Goal: Task Accomplishment & Management: Manage account settings

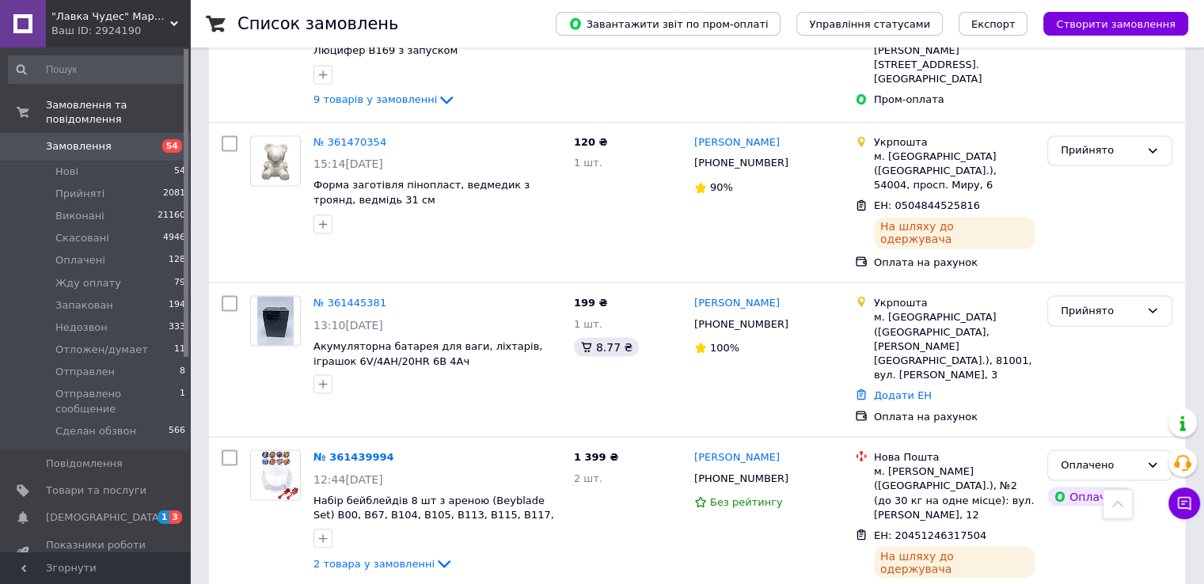
scroll to position [2772, 0]
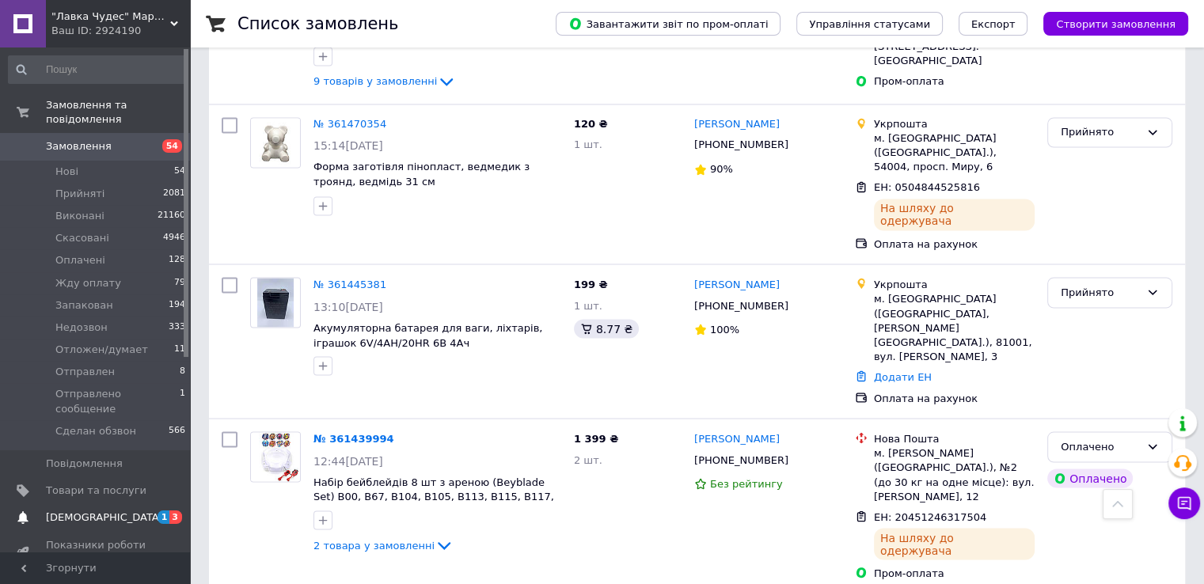
click at [74, 511] on span "[DEMOGRAPHIC_DATA]" at bounding box center [104, 518] width 117 height 14
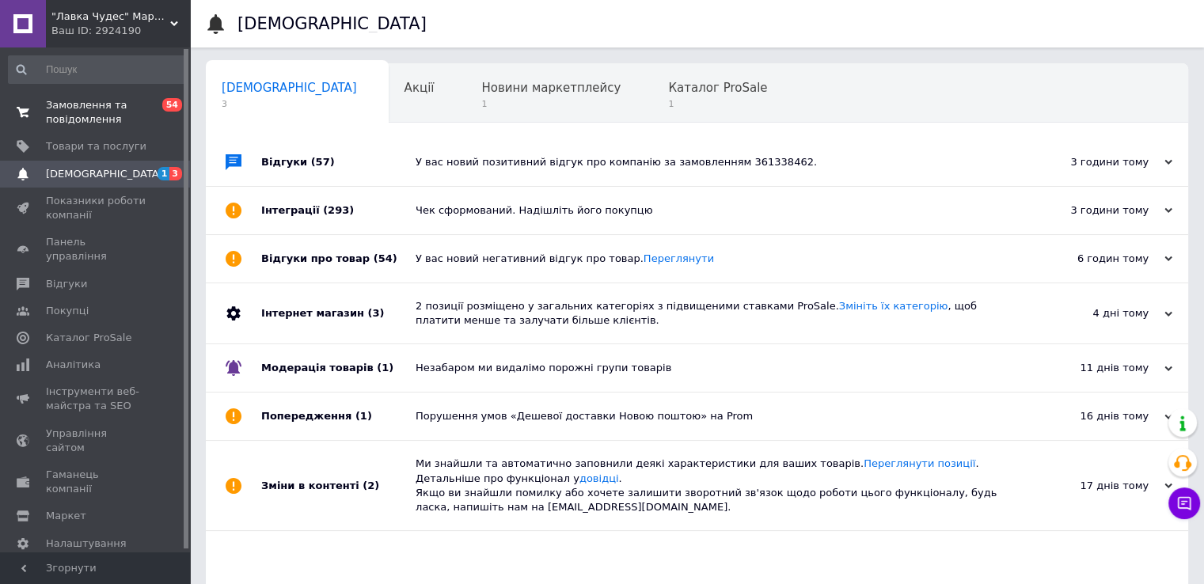
click at [94, 105] on span "Замовлення та повідомлення" at bounding box center [96, 112] width 101 height 29
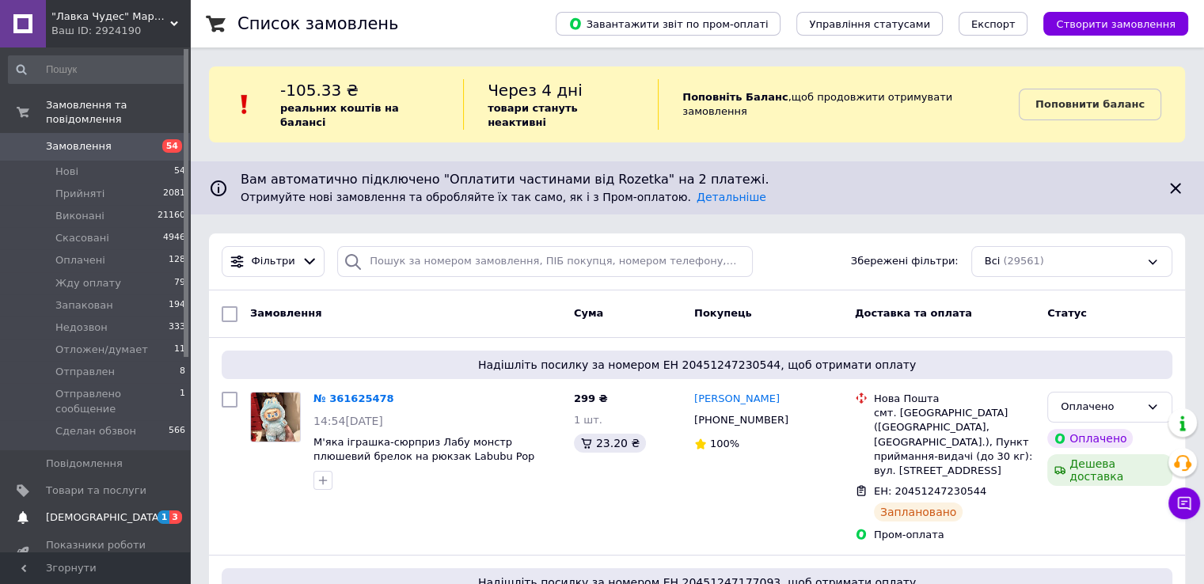
click at [70, 504] on link "[DEMOGRAPHIC_DATA] 1 3" at bounding box center [97, 517] width 195 height 27
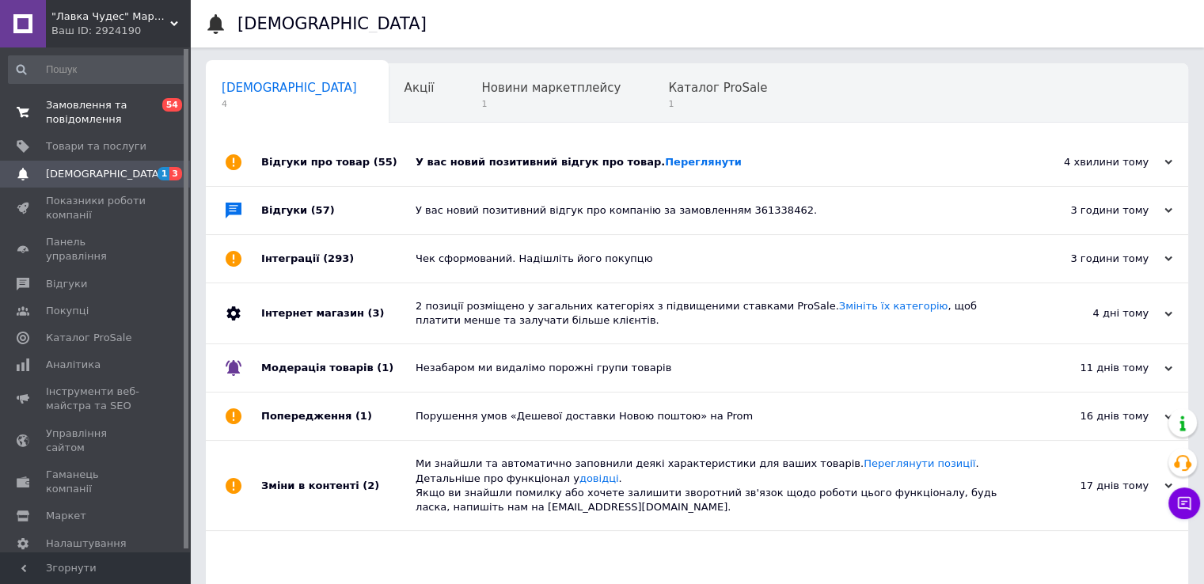
click at [48, 121] on span "Замовлення та повідомлення" at bounding box center [96, 112] width 101 height 29
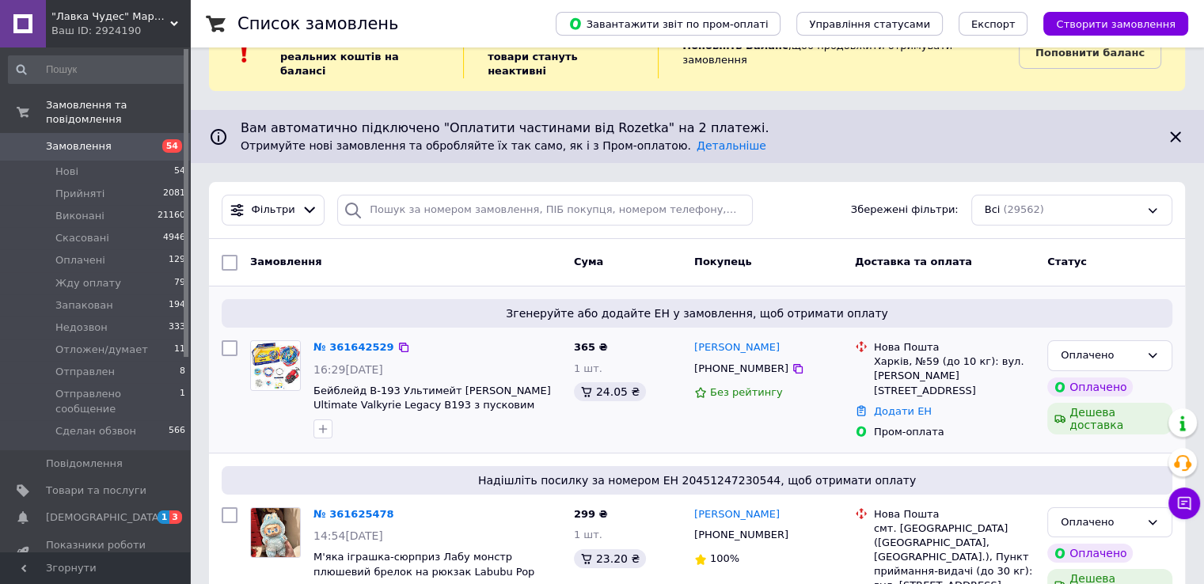
scroll to position [79, 0]
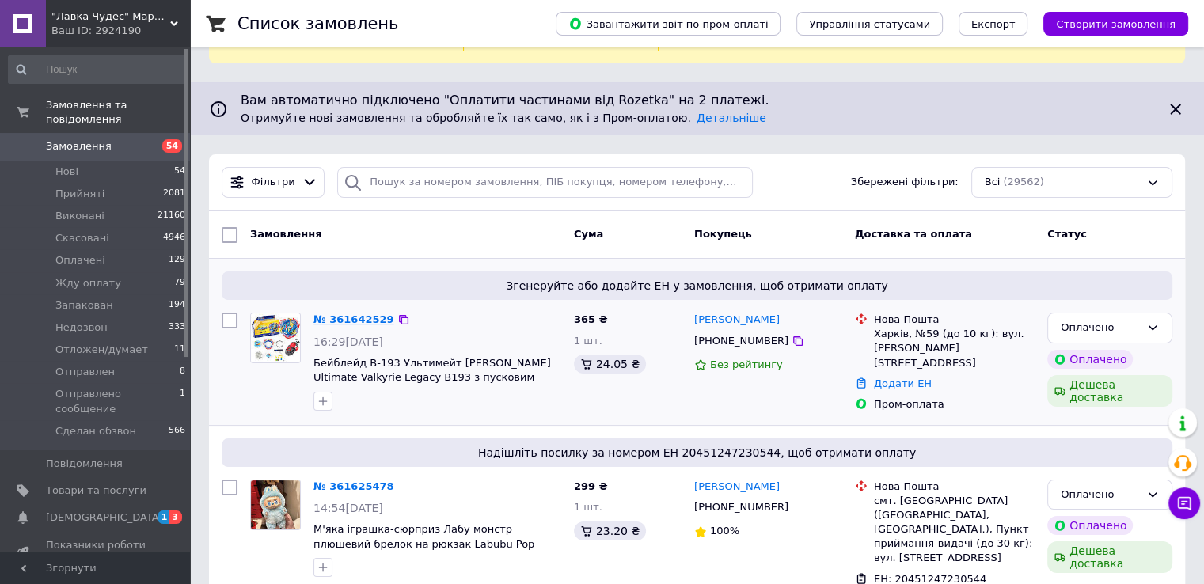
click at [340, 314] on link "№ 361642529" at bounding box center [354, 320] width 81 height 12
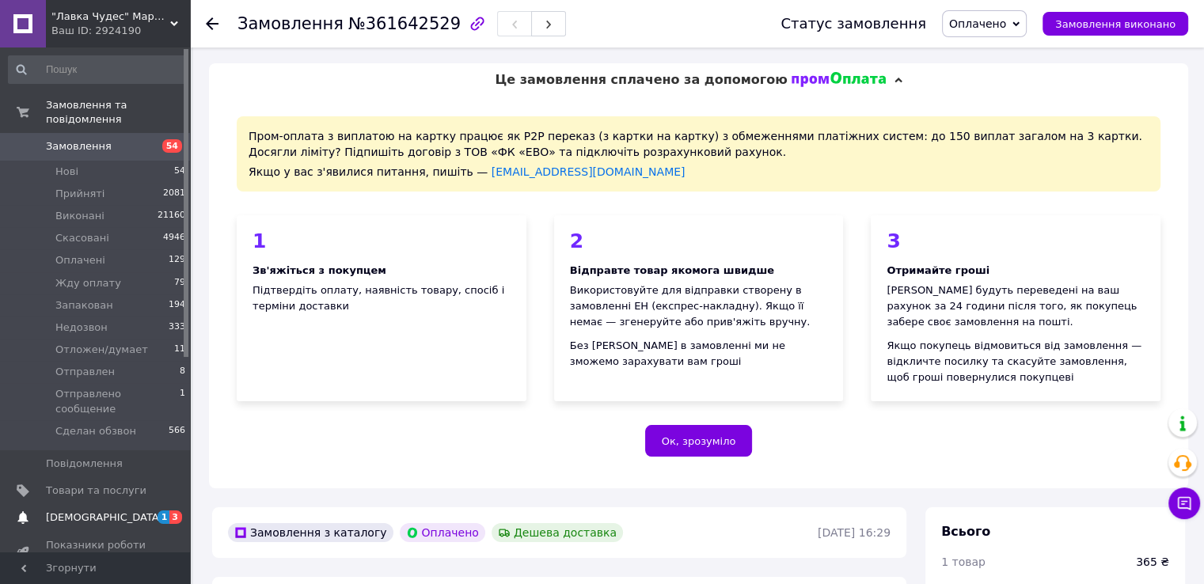
click at [89, 511] on span "[DEMOGRAPHIC_DATA]" at bounding box center [104, 518] width 117 height 14
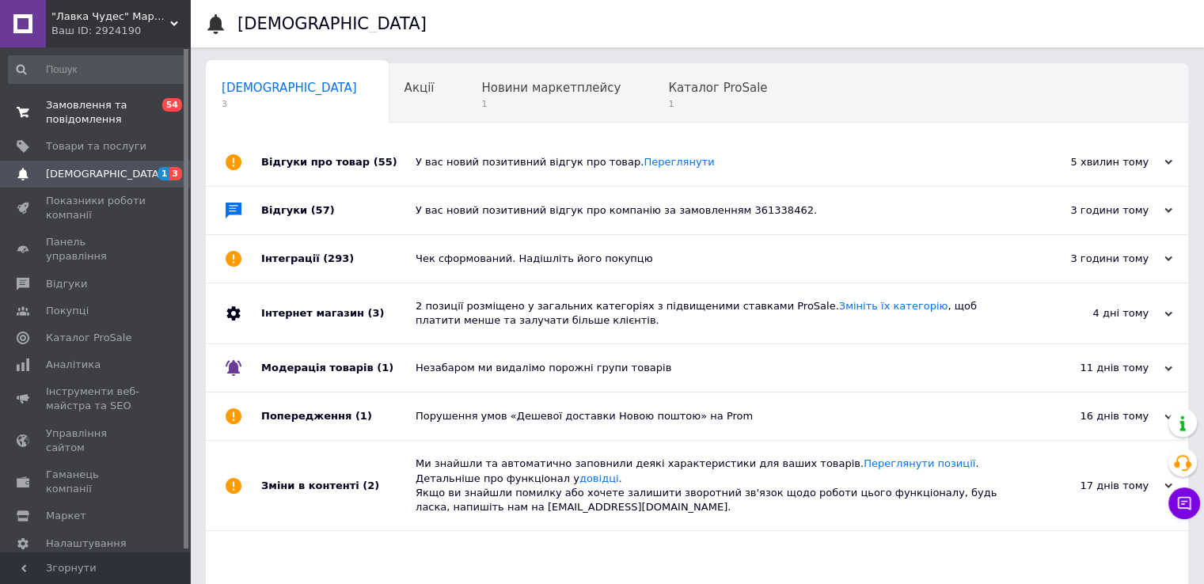
click at [74, 105] on span "Замовлення та повідомлення" at bounding box center [96, 112] width 101 height 29
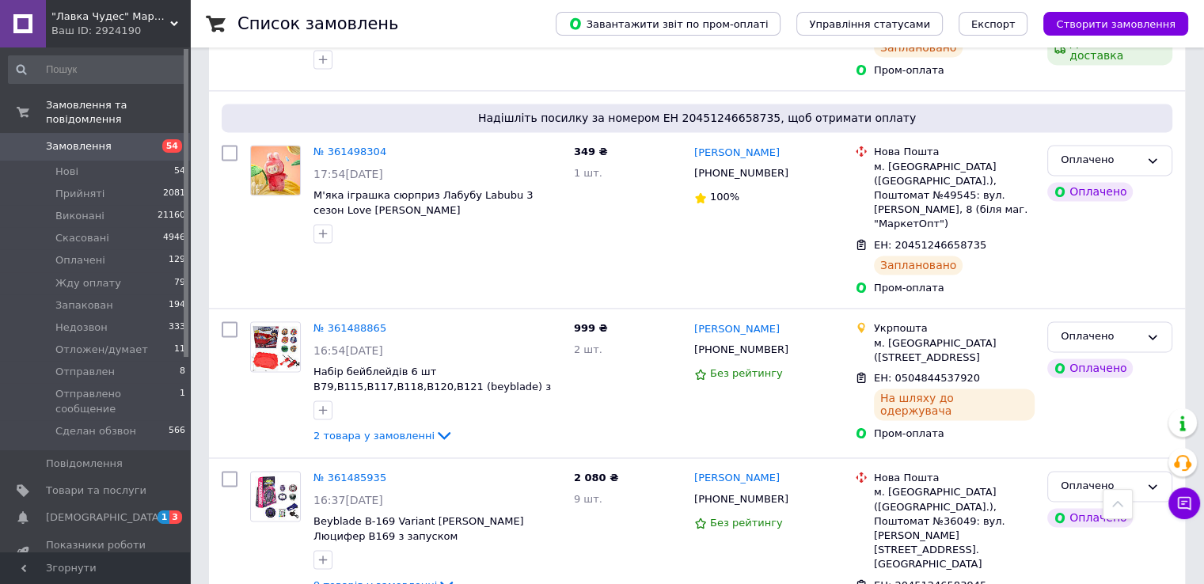
scroll to position [2376, 0]
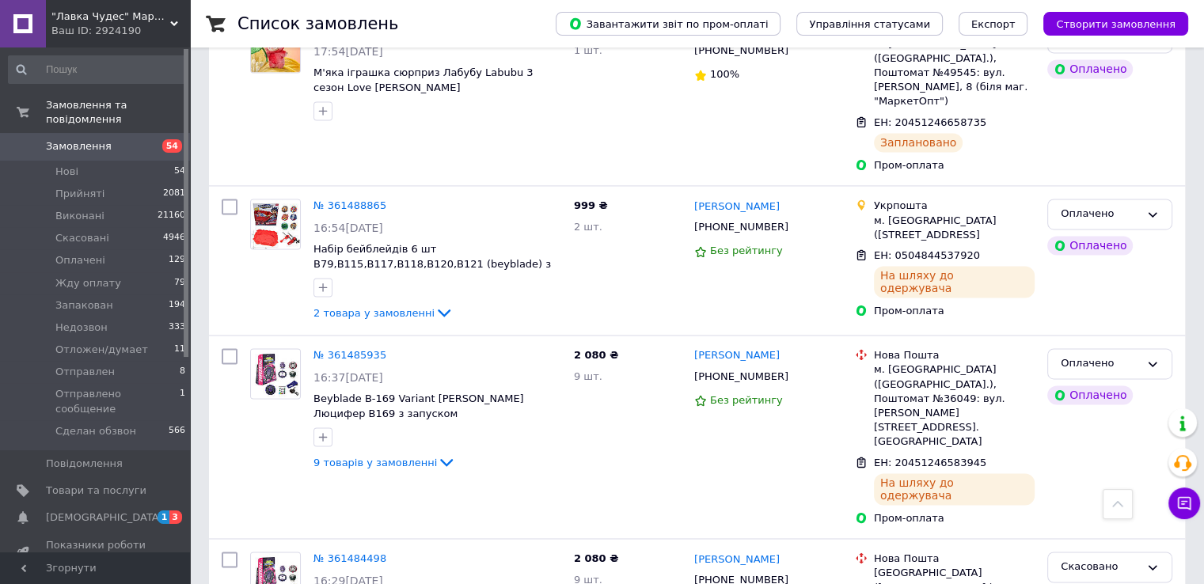
click at [101, 511] on span "[DEMOGRAPHIC_DATA]" at bounding box center [104, 518] width 117 height 14
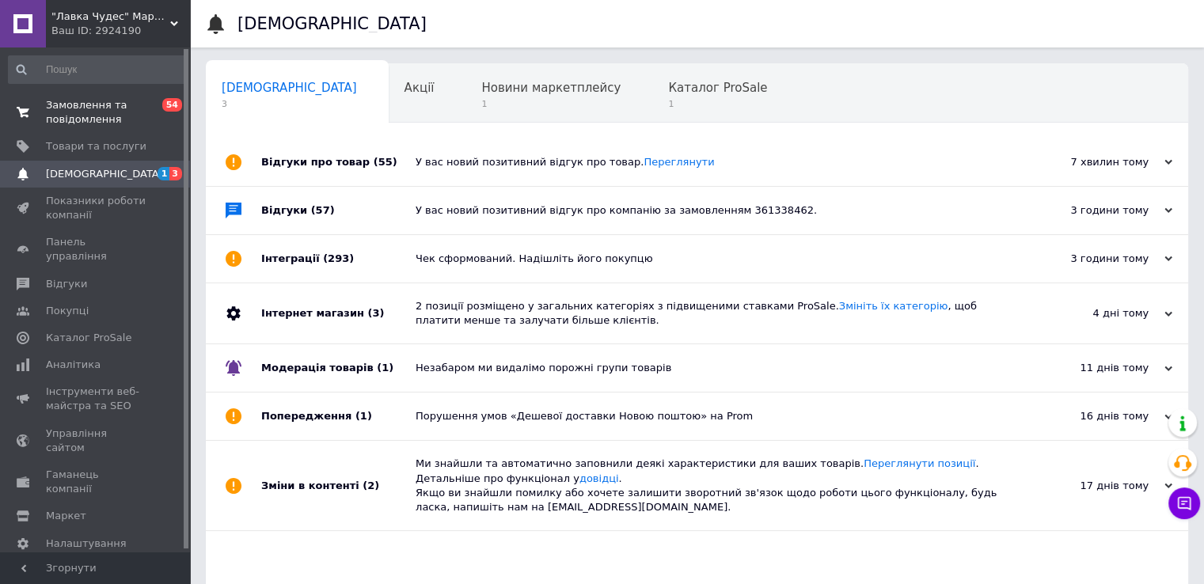
click at [86, 106] on span "Замовлення та повідомлення" at bounding box center [96, 112] width 101 height 29
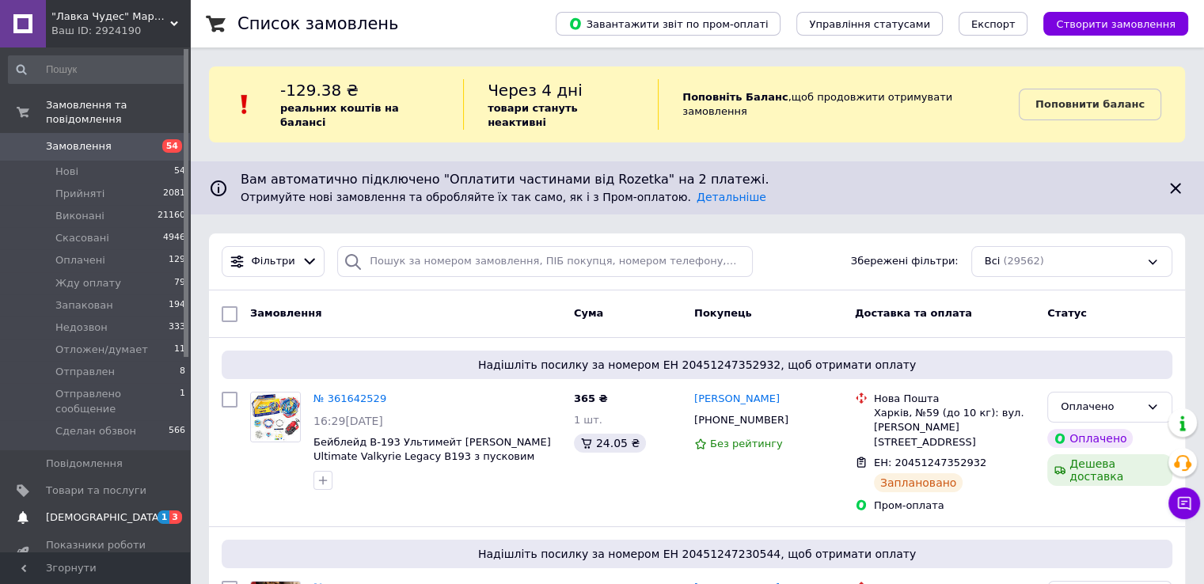
click at [39, 511] on span at bounding box center [23, 518] width 46 height 14
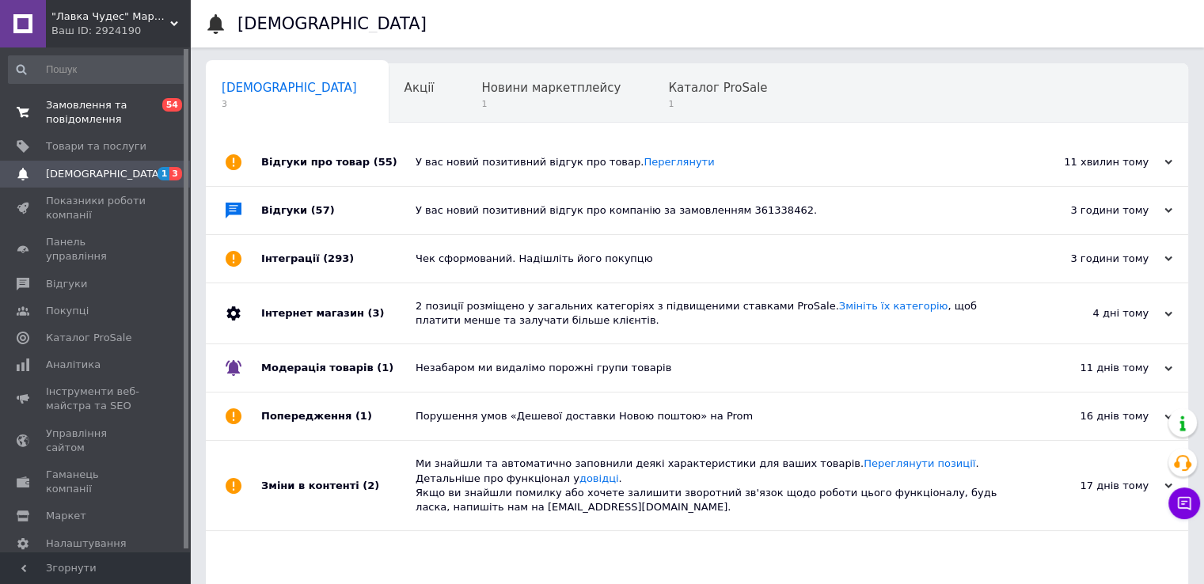
click at [70, 127] on link "Замовлення та повідомлення 0 54" at bounding box center [97, 112] width 195 height 41
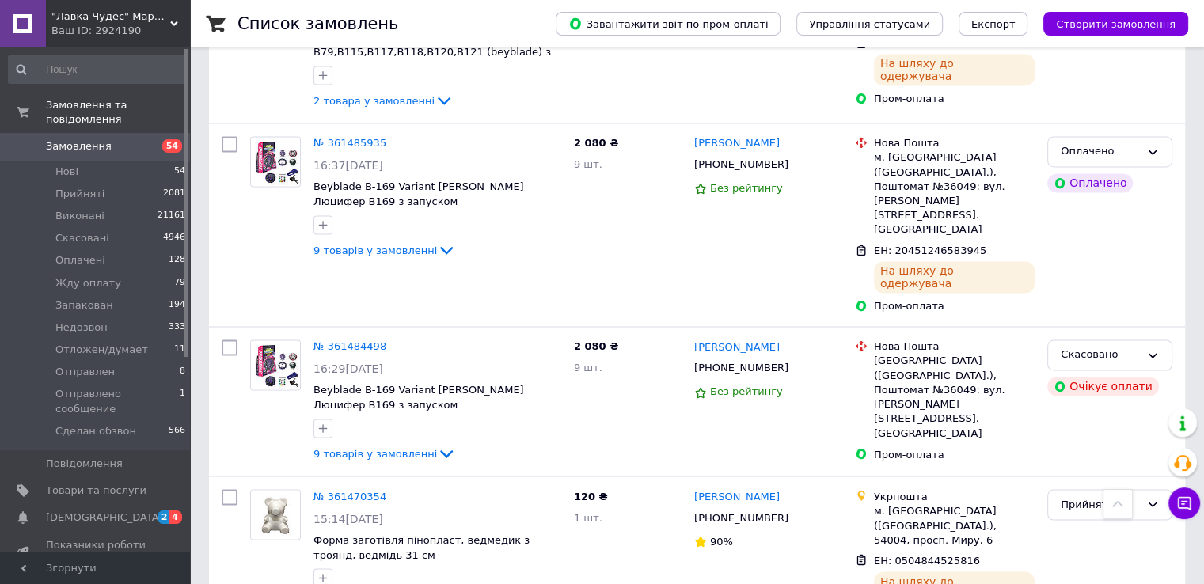
scroll to position [2772, 0]
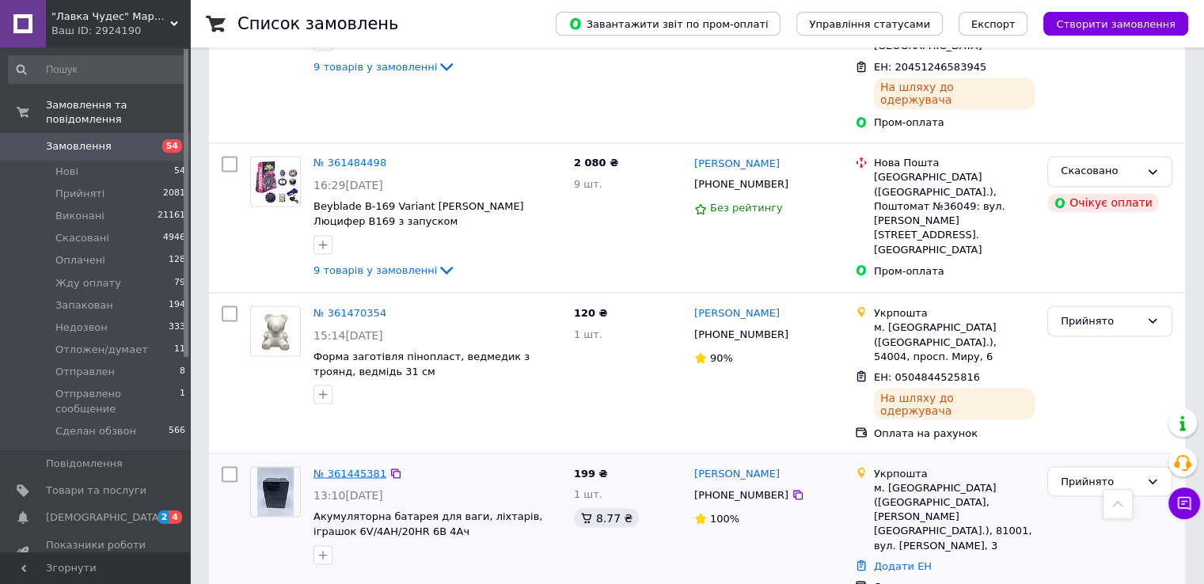
click at [353, 467] on link "№ 361445381" at bounding box center [350, 473] width 73 height 12
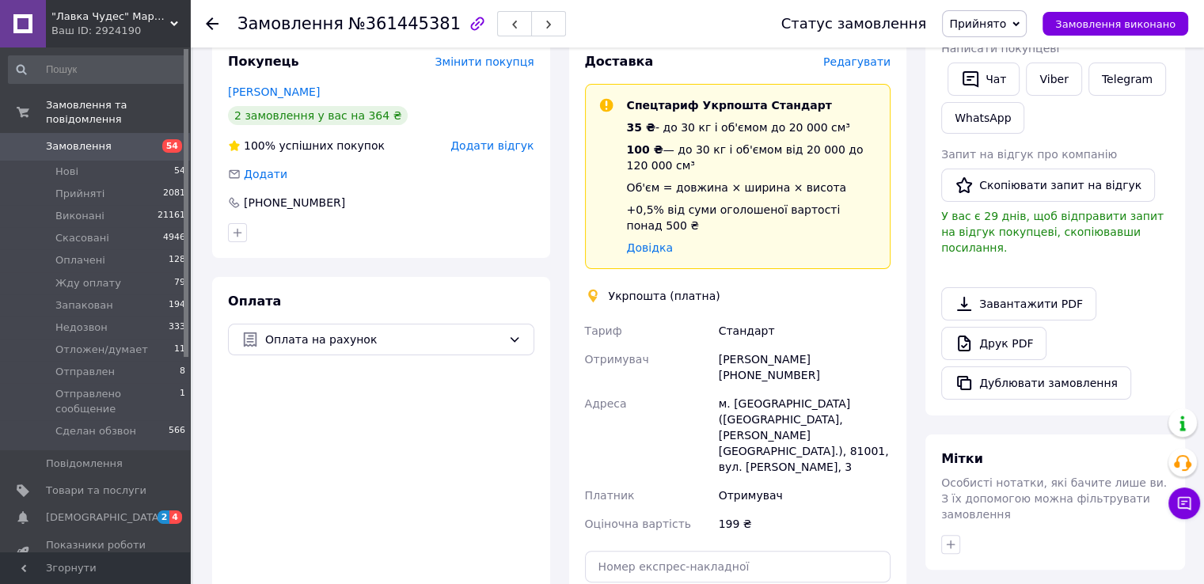
scroll to position [396, 0]
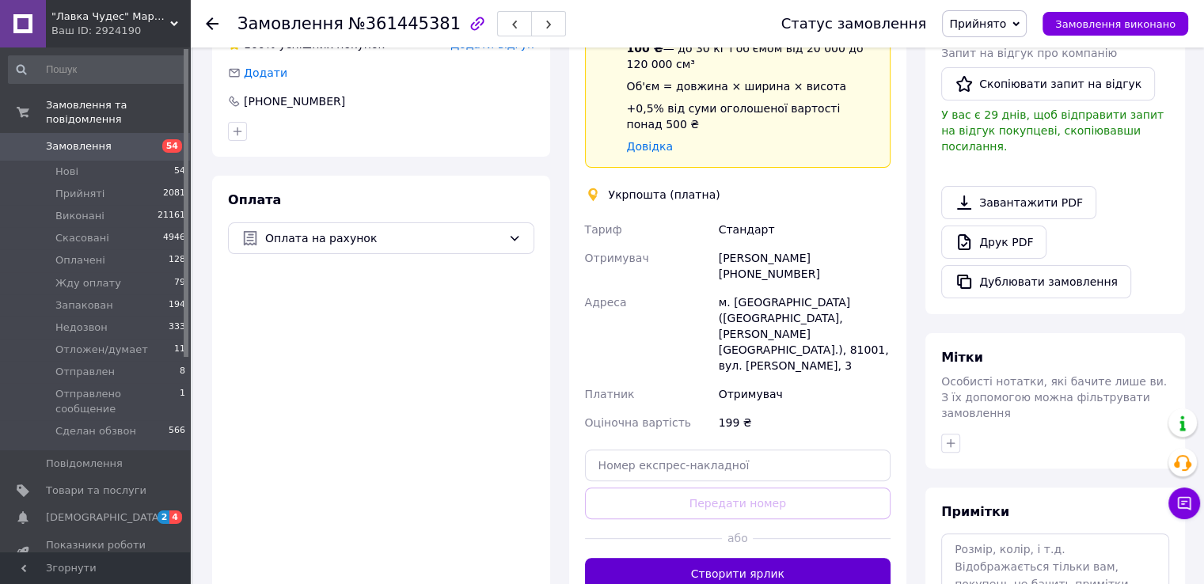
click at [802, 558] on button "Створити ярлик" at bounding box center [738, 574] width 306 height 32
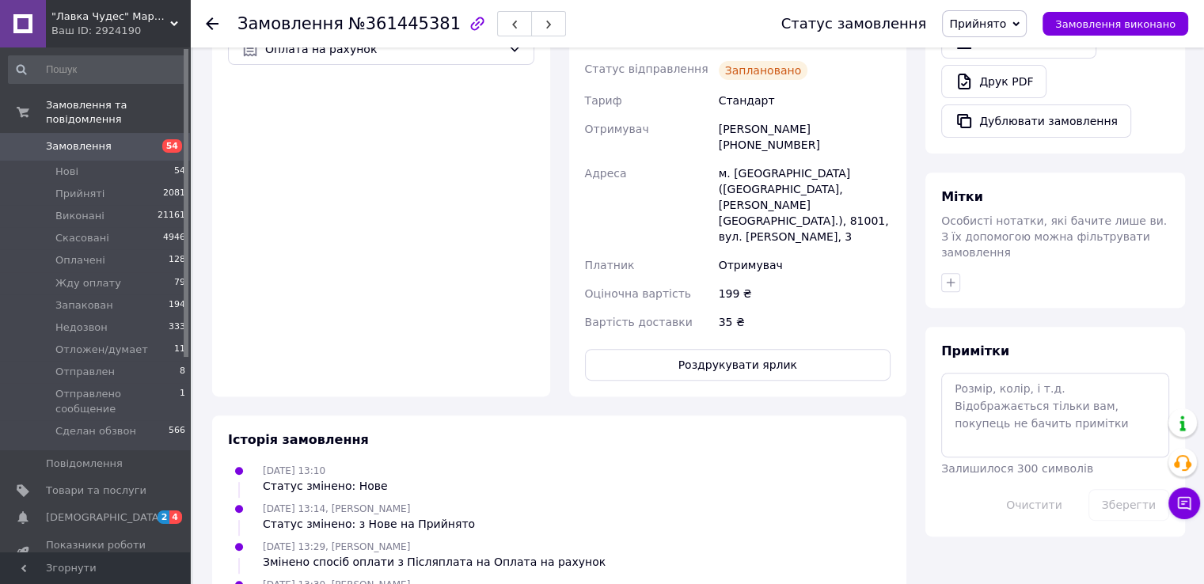
scroll to position [634, 0]
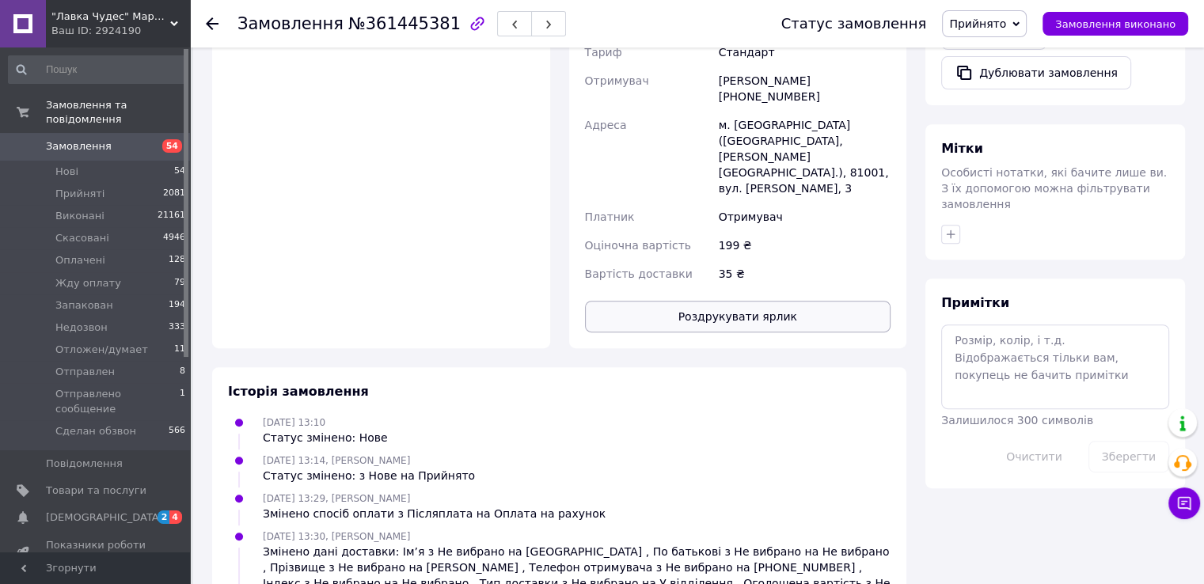
click at [740, 301] on button "Роздрукувати ярлик" at bounding box center [738, 317] width 306 height 32
click at [59, 511] on span "[DEMOGRAPHIC_DATA]" at bounding box center [104, 518] width 117 height 14
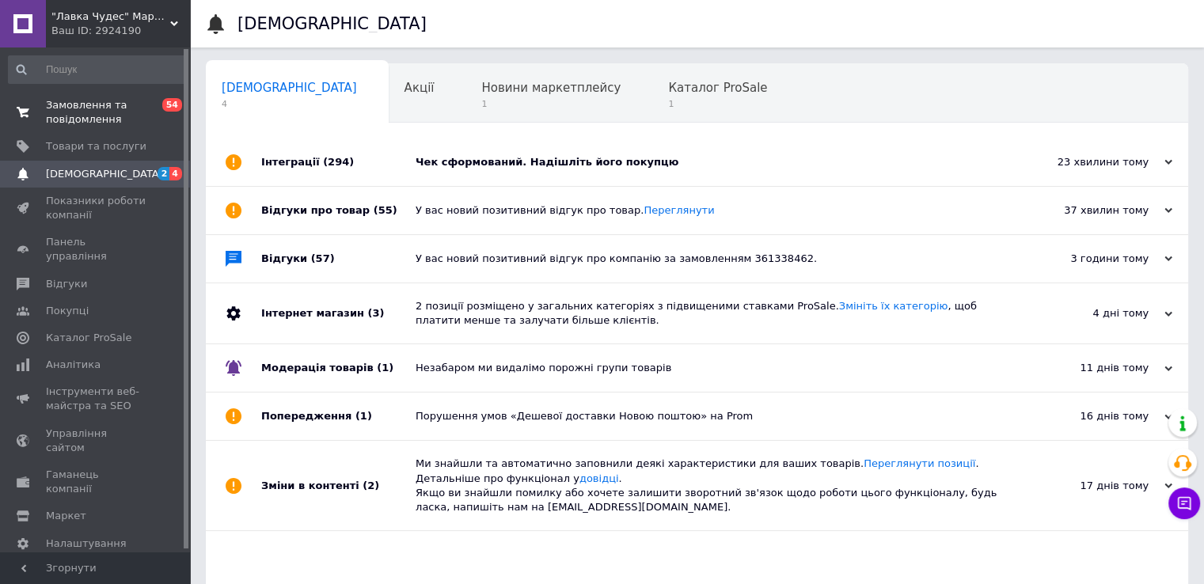
click at [59, 101] on span "Замовлення та повідомлення" at bounding box center [96, 112] width 101 height 29
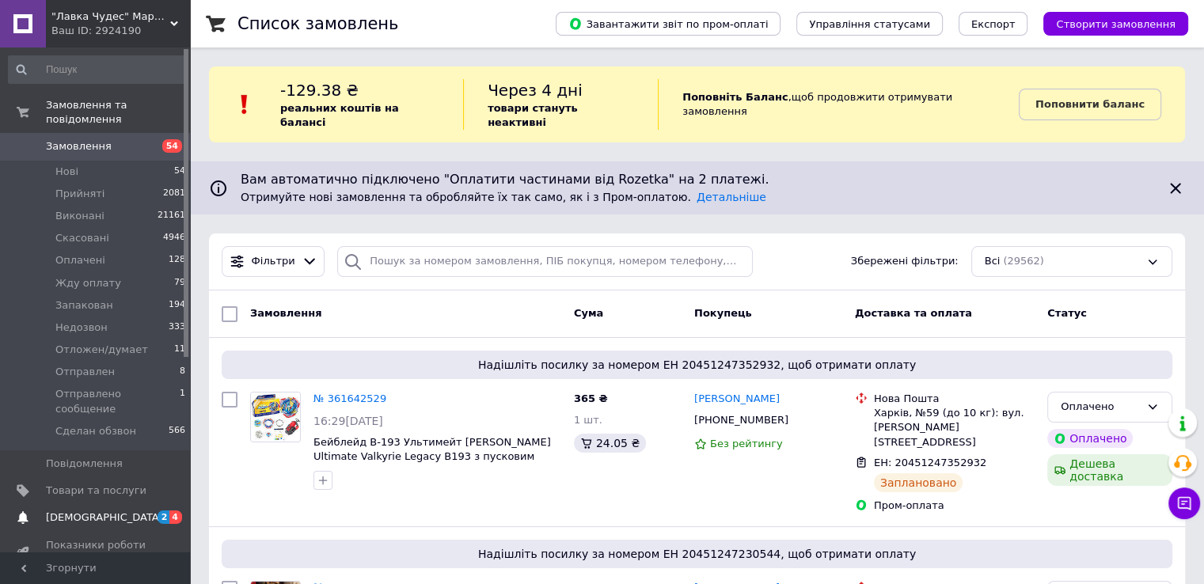
click at [61, 511] on span "[DEMOGRAPHIC_DATA]" at bounding box center [104, 518] width 117 height 14
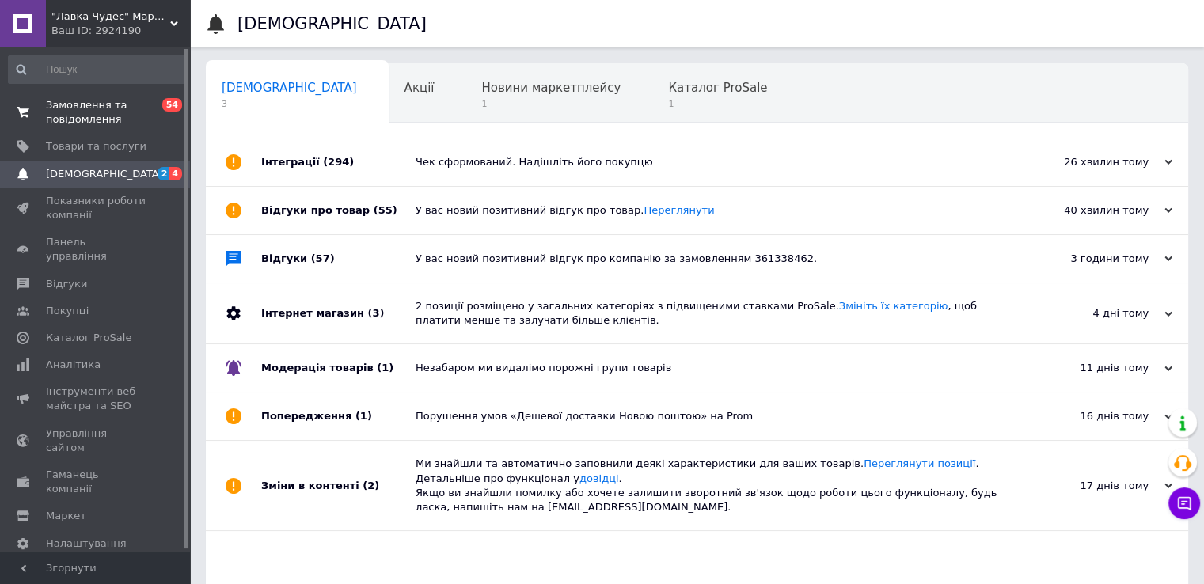
click at [80, 96] on link "Замовлення та повідомлення 0 54" at bounding box center [97, 112] width 195 height 41
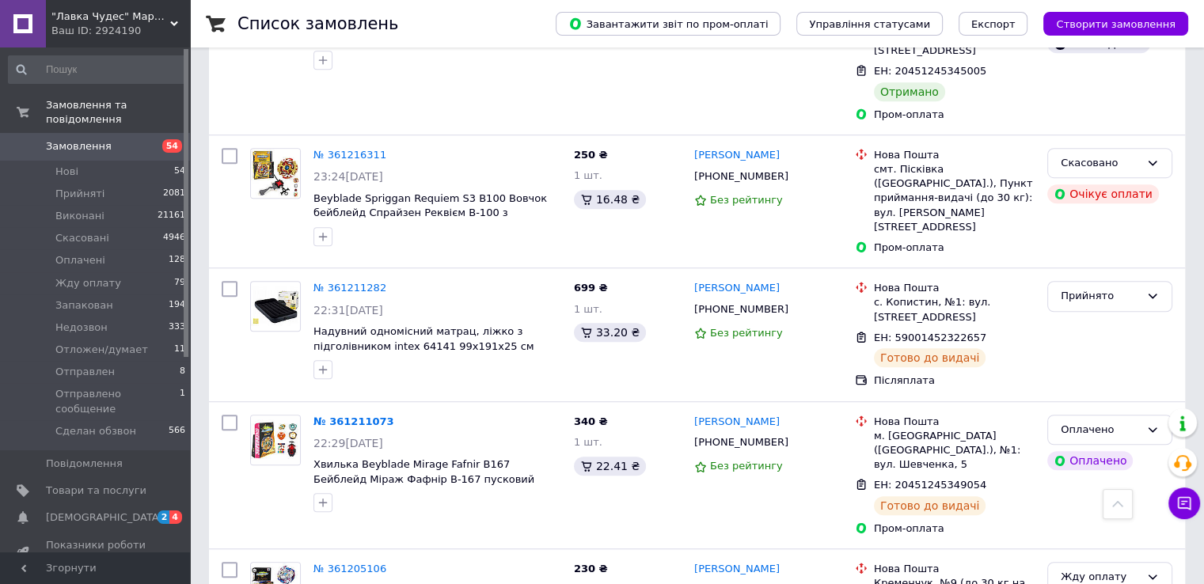
scroll to position [7087, 0]
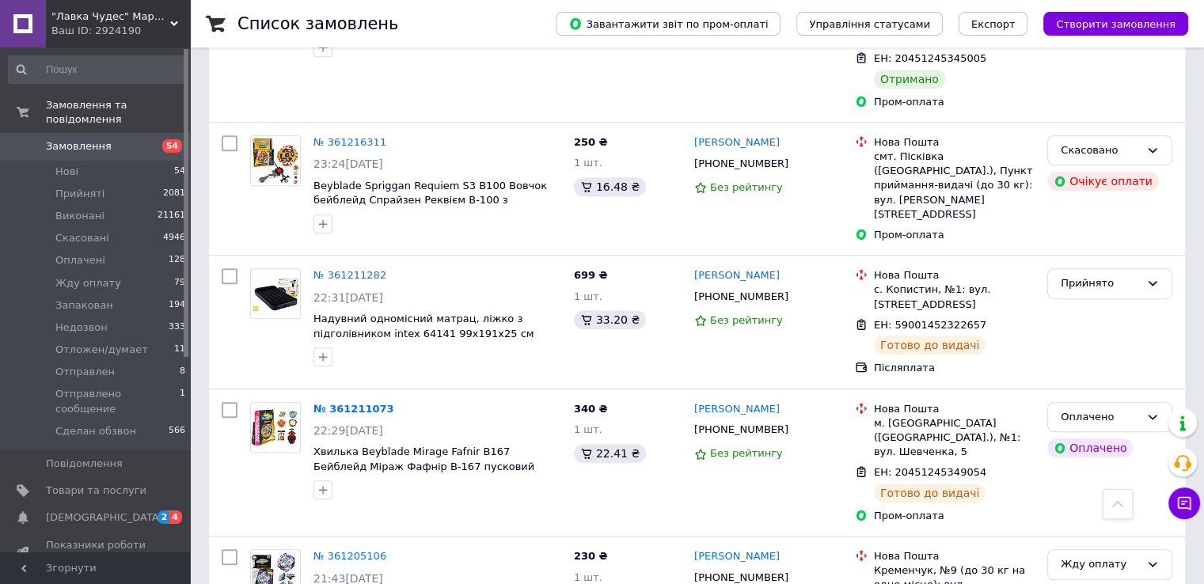
click at [67, 511] on span "[DEMOGRAPHIC_DATA]" at bounding box center [104, 518] width 117 height 14
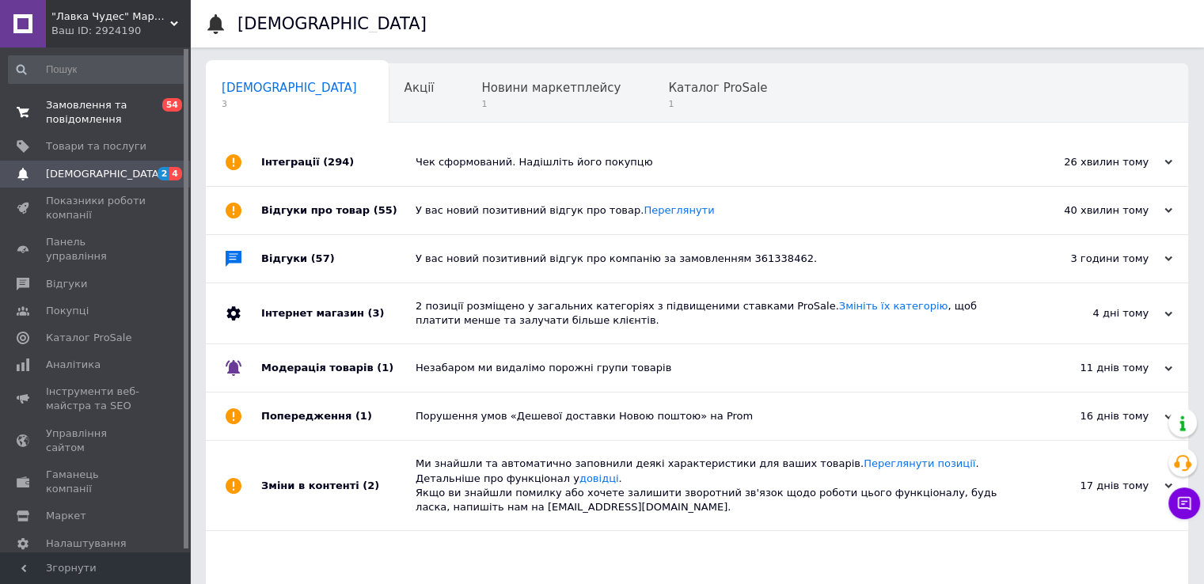
click at [103, 120] on span "Замовлення та повідомлення" at bounding box center [96, 112] width 101 height 29
